Goal: Information Seeking & Learning: Understand process/instructions

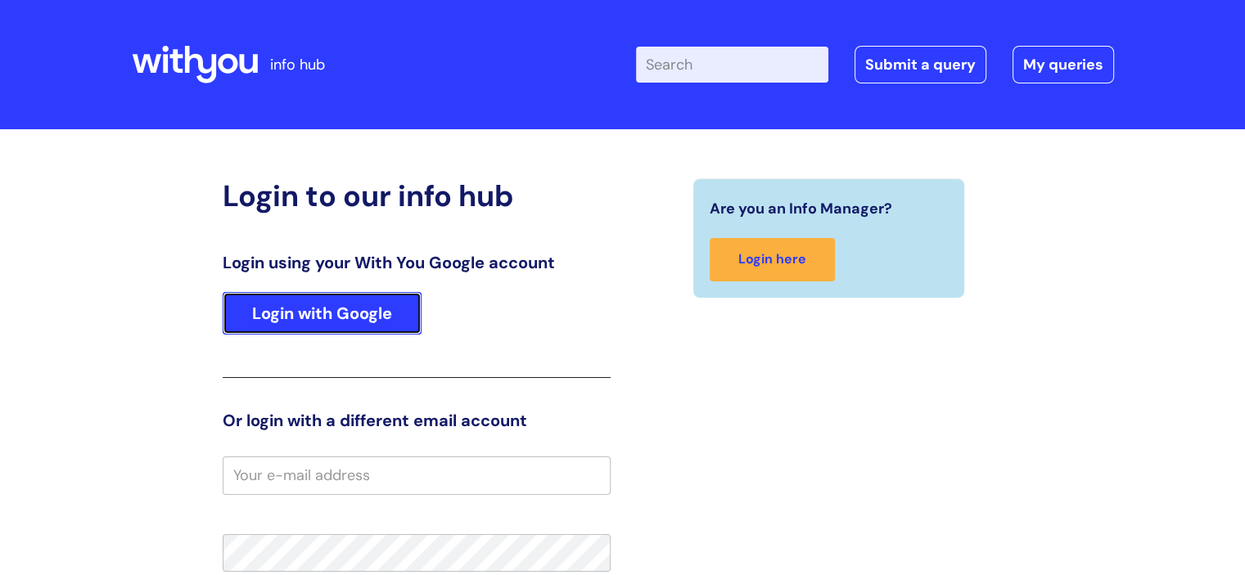
click at [371, 326] on link "Login with Google" at bounding box center [322, 313] width 199 height 43
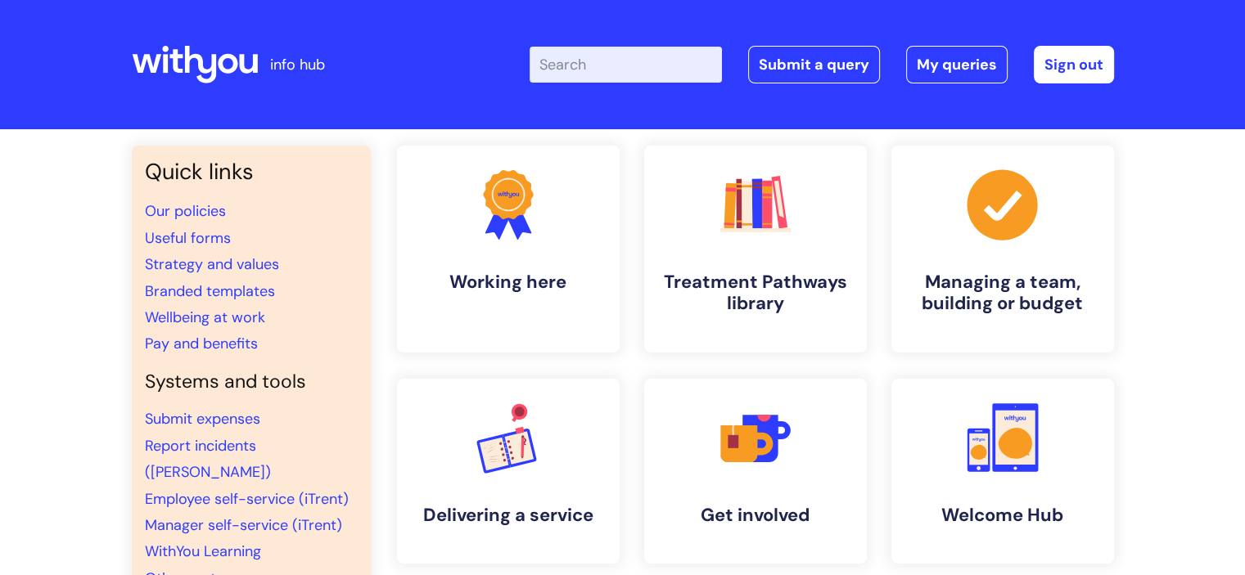
click at [606, 59] on input "Enter your search term here..." at bounding box center [625, 65] width 192 height 36
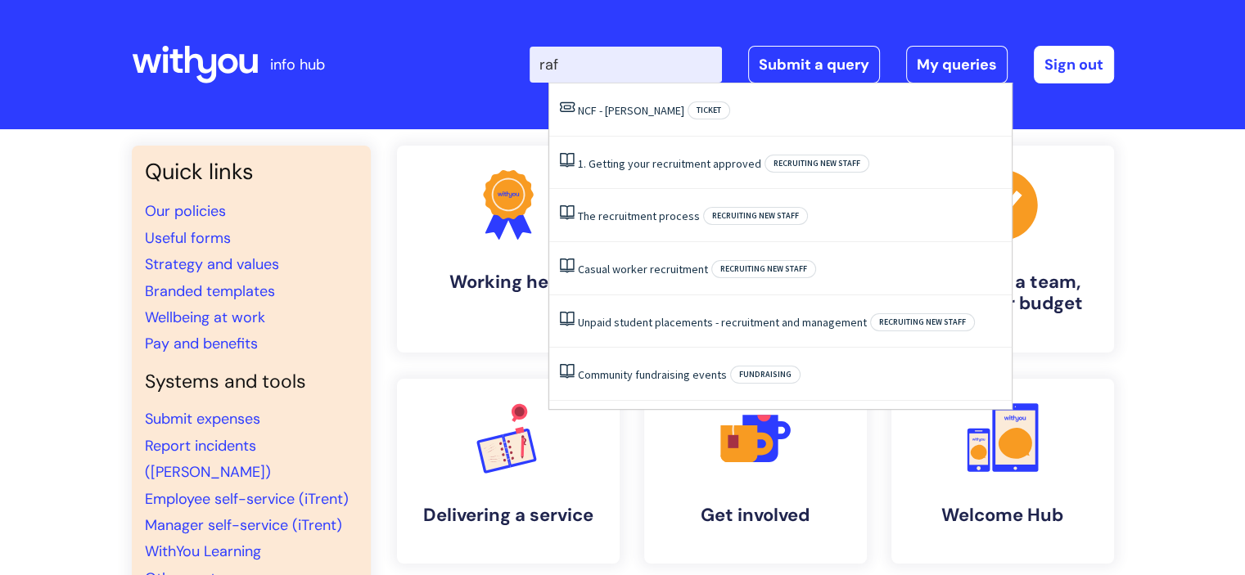
type input "raf"
click button "Search" at bounding box center [0, 0] width 0 height 0
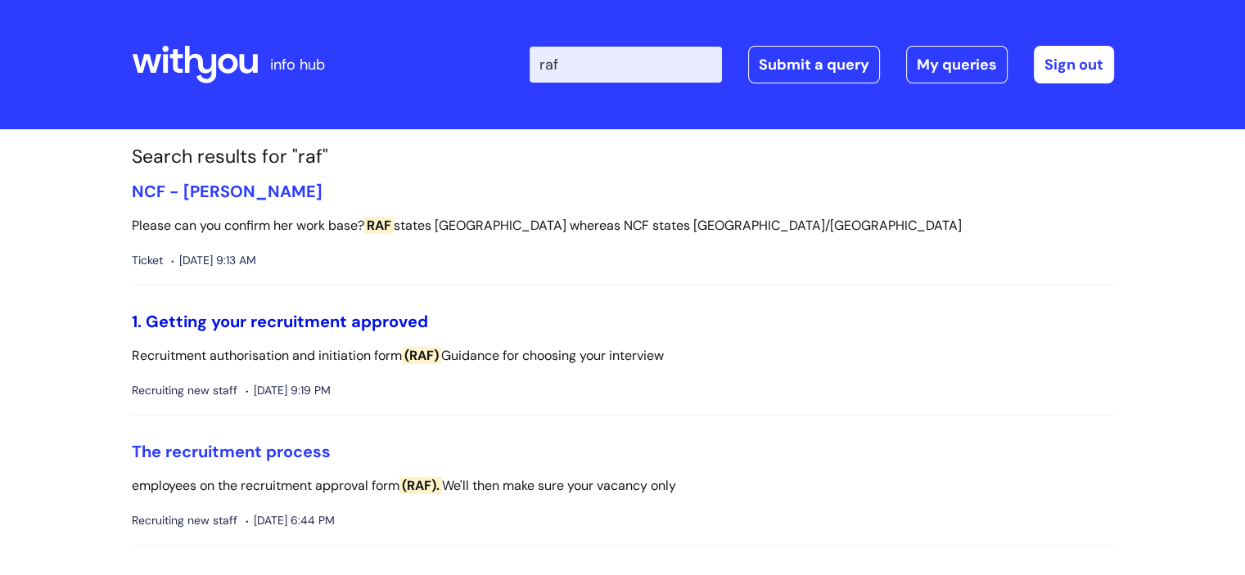
click at [341, 317] on link "1. Getting your recruitment approved" at bounding box center [280, 321] width 296 height 21
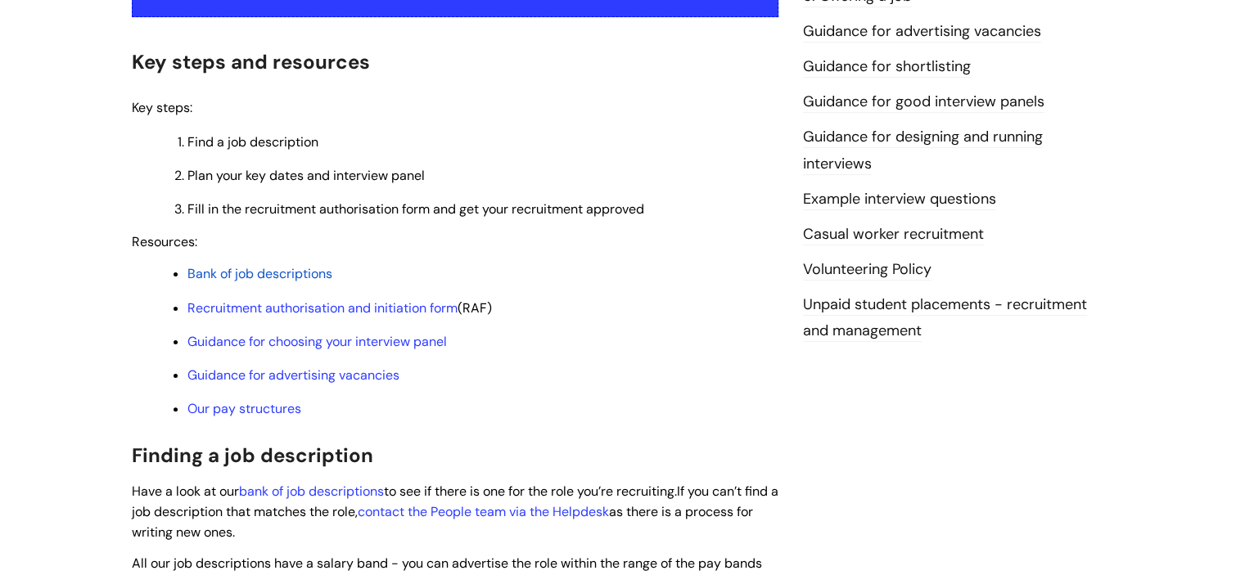
scroll to position [409, 0]
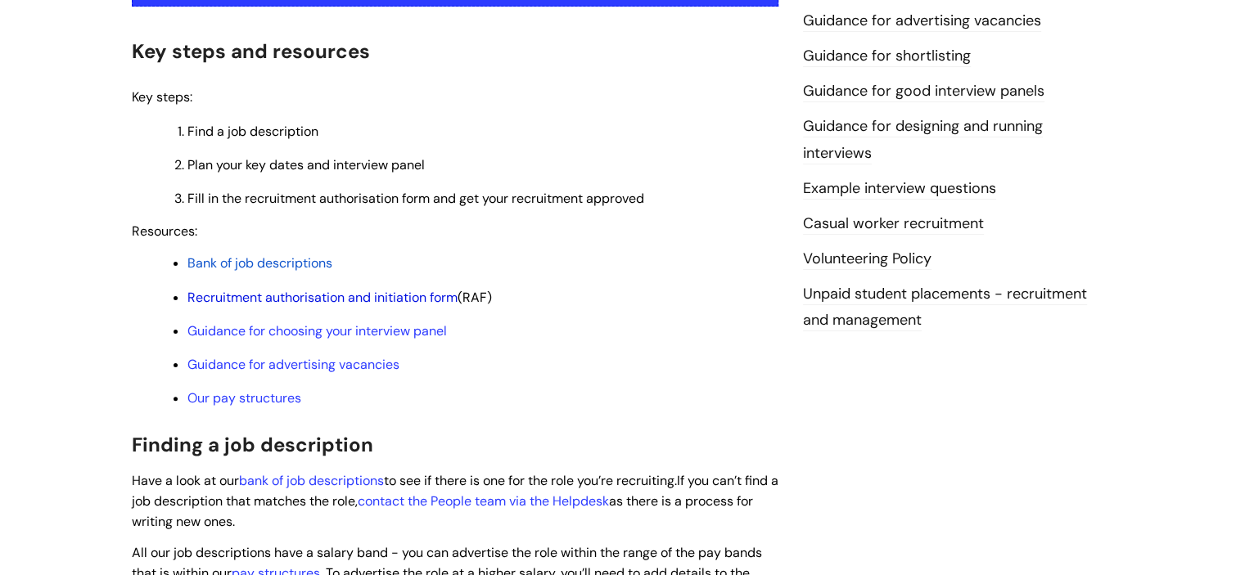
click at [341, 301] on link "Recruitment authorisation and initiation form" at bounding box center [322, 297] width 270 height 17
